Goal: Task Accomplishment & Management: Complete application form

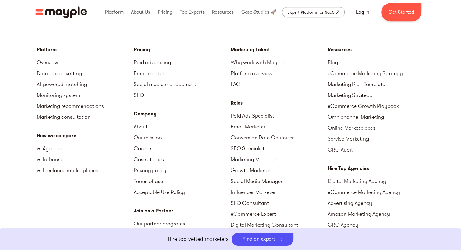
click at [416, 53] on div "Resources" at bounding box center [376, 49] width 97 height 7
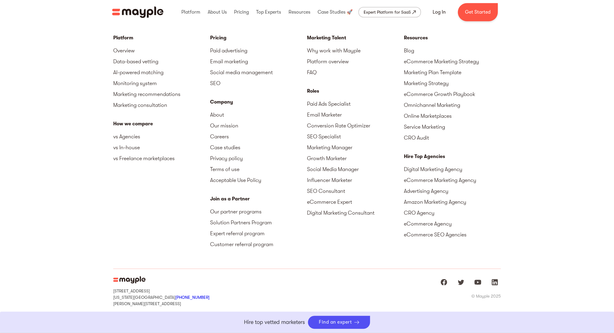
scroll to position [2683, 0]
click at [461, 244] on div "Platform Overview Data-based vetting AI-powered matching Monitoring system Mark…" at bounding box center [307, 168] width 614 height 340
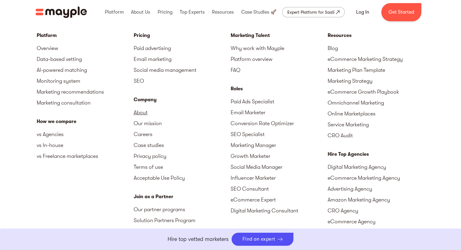
scroll to position [2671, 0]
click at [312, 15] on div "Expert Platform for SaaS" at bounding box center [310, 11] width 47 height 7
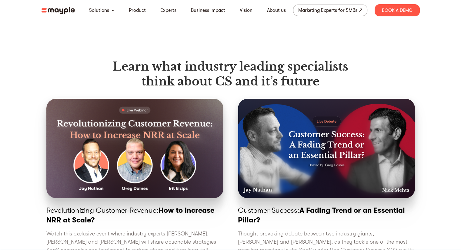
scroll to position [2000, 0]
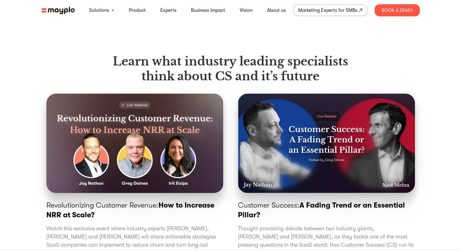
click at [425, 111] on section "Learn what industry leading specialists think about CS and it’s future Revoluti…" at bounding box center [230, 148] width 461 height 277
click at [60, 10] on img at bounding box center [58, 11] width 33 height 8
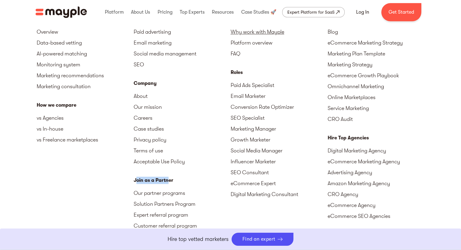
scroll to position [2726, 0]
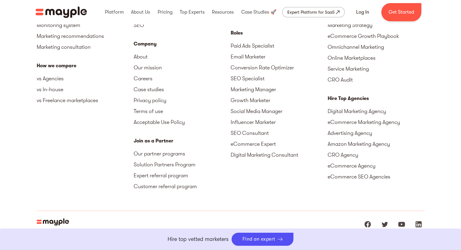
click at [98, 139] on div "Platform Overview Data-based vetting AI-powered matching Monitoring system Mark…" at bounding box center [85, 88] width 97 height 225
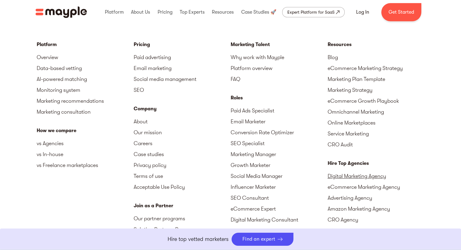
scroll to position [2762, 0]
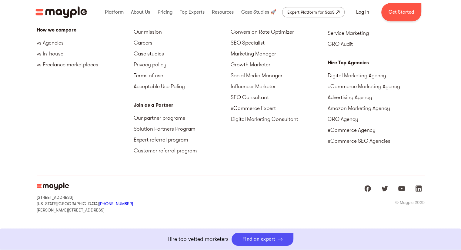
click at [265, 164] on div "Marketing Talent Why work with Mayple Platform overview FAQ Roles Paid Ads Spec…" at bounding box center [279, 52] width 97 height 225
click at [413, 12] on link "Get Started" at bounding box center [401, 12] width 40 height 18
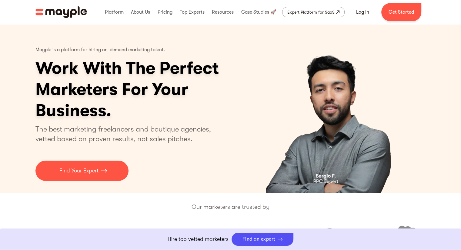
scroll to position [2722, 0]
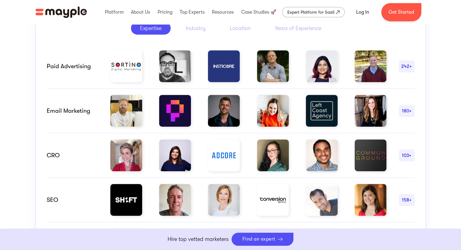
scroll to position [515, 0]
